Goal: Navigation & Orientation: Go to known website

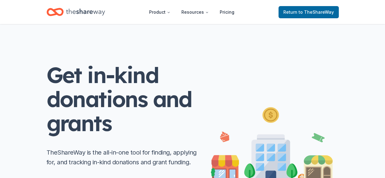
click at [300, 9] on span "to TheShareWay" at bounding box center [315, 11] width 35 height 5
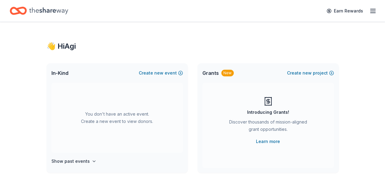
click at [370, 11] on line "button" at bounding box center [372, 11] width 5 height 0
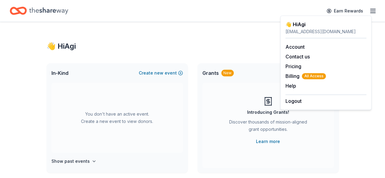
click at [289, 75] on span "Billing All Access" at bounding box center [305, 75] width 40 height 7
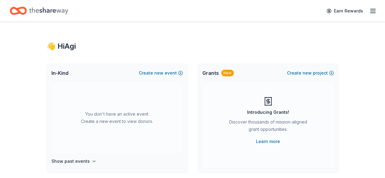
click at [259, 142] on link "Learn more" at bounding box center [268, 141] width 24 height 7
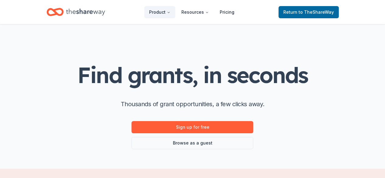
click at [81, 11] on icon "Home" at bounding box center [85, 12] width 39 height 12
